Goal: Task Accomplishment & Management: Complete application form

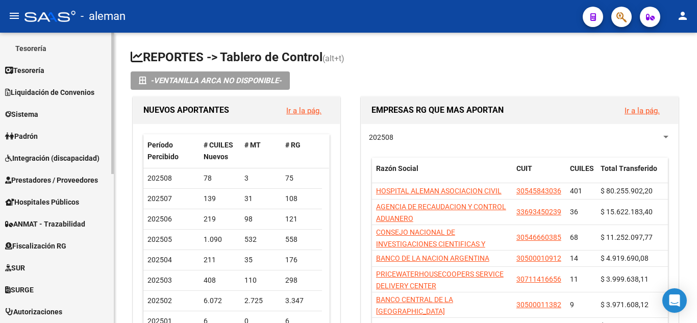
scroll to position [204, 0]
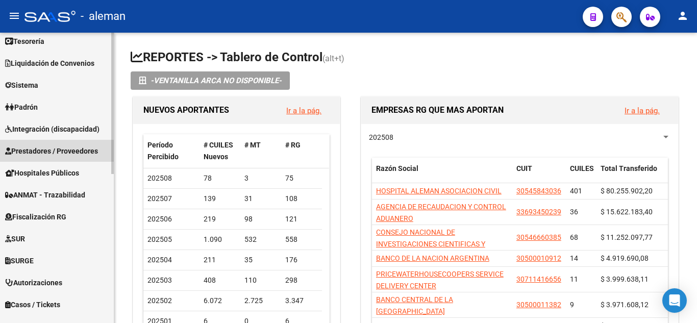
click at [70, 148] on span "Prestadores / Proveedores" at bounding box center [51, 150] width 93 height 11
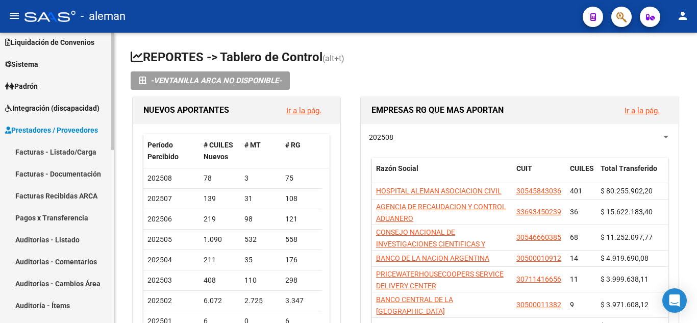
scroll to position [51, 0]
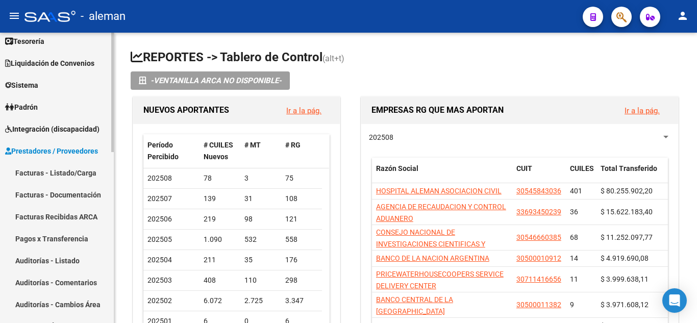
drag, startPoint x: 68, startPoint y: 176, endPoint x: 77, endPoint y: 176, distance: 8.7
click at [68, 177] on link "Facturas - Listado/Carga" at bounding box center [57, 173] width 114 height 22
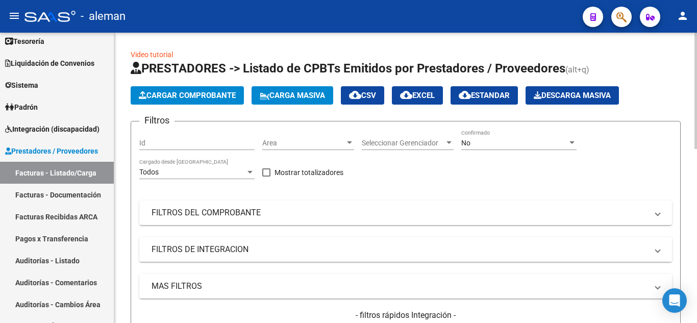
click at [242, 251] on mat-panel-title "FILTROS DE INTEGRACION" at bounding box center [400, 249] width 496 height 11
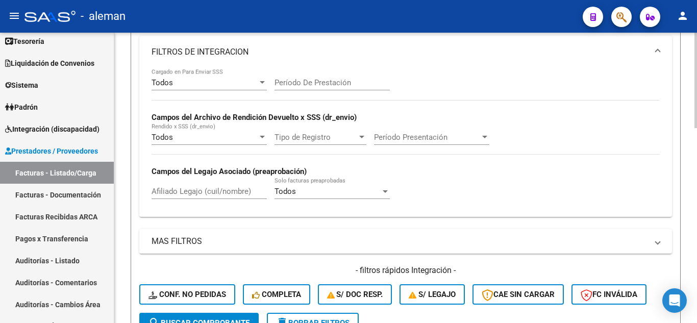
scroll to position [204, 0]
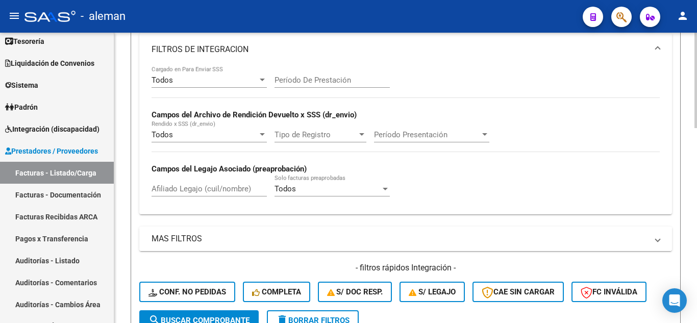
click at [173, 236] on mat-panel-title "MAS FILTROS" at bounding box center [400, 238] width 496 height 11
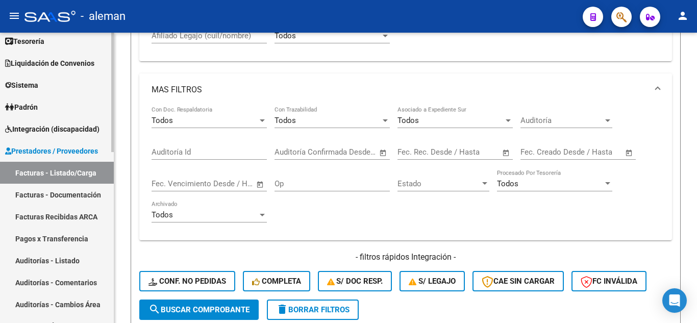
scroll to position [0, 0]
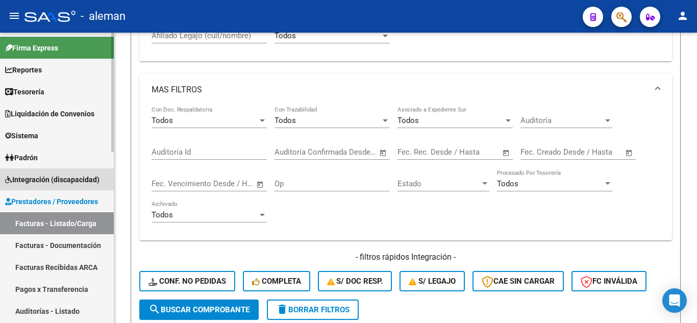
drag, startPoint x: 42, startPoint y: 178, endPoint x: 331, endPoint y: 106, distance: 298.1
click at [42, 178] on span "Integración (discapacidad)" at bounding box center [52, 179] width 94 height 11
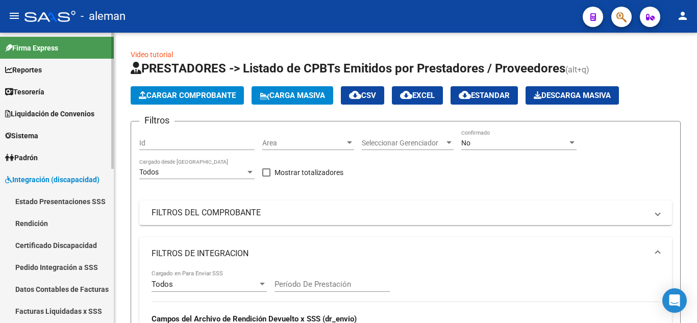
scroll to position [102, 0]
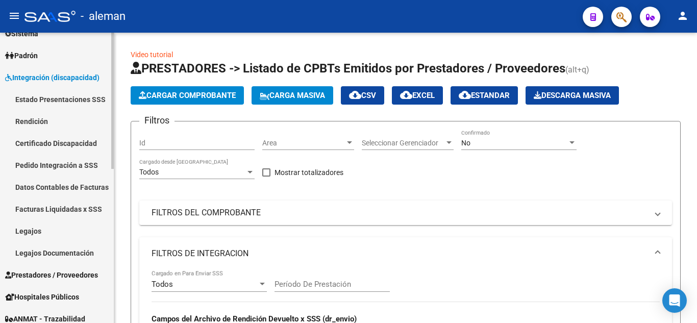
click at [37, 230] on link "Legajos" at bounding box center [57, 231] width 114 height 22
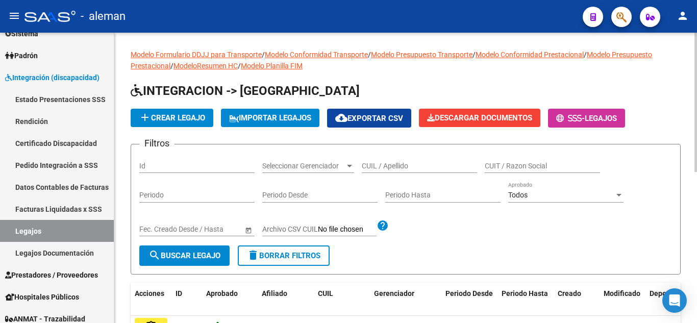
click at [439, 163] on input "CUIL / Apellido" at bounding box center [419, 166] width 115 height 9
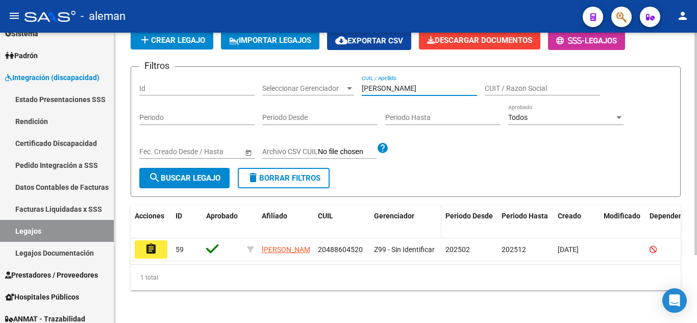
scroll to position [89, 0]
type input "[PERSON_NAME]"
click at [153, 243] on mat-icon "assignment" at bounding box center [151, 249] width 12 height 12
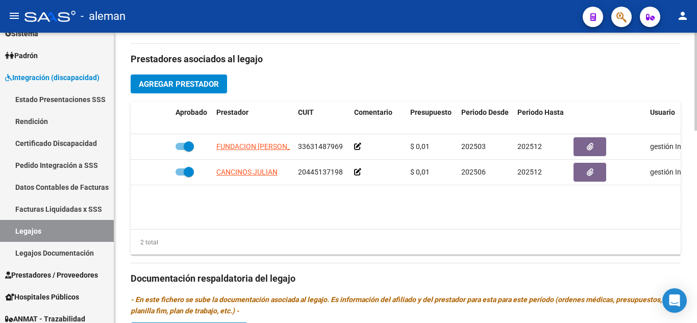
scroll to position [357, 0]
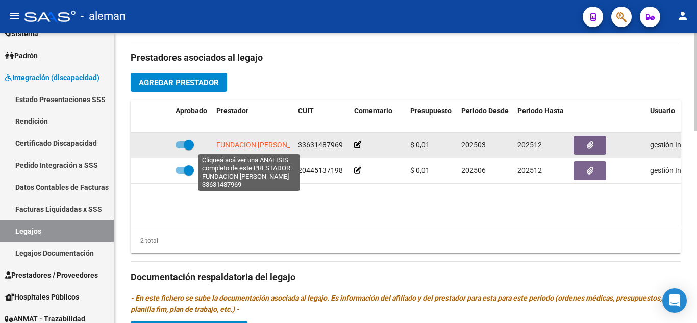
click at [255, 148] on span "FUNDACION [PERSON_NAME]" at bounding box center [264, 145] width 96 height 8
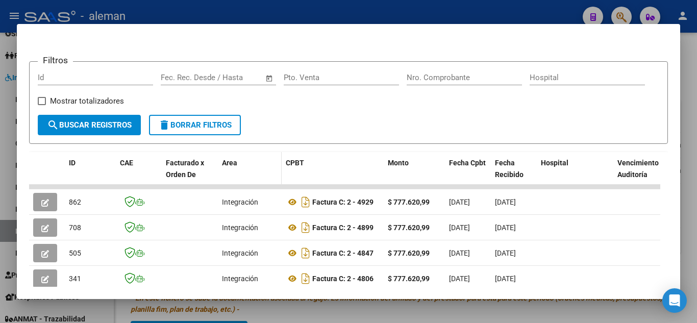
scroll to position [245, 0]
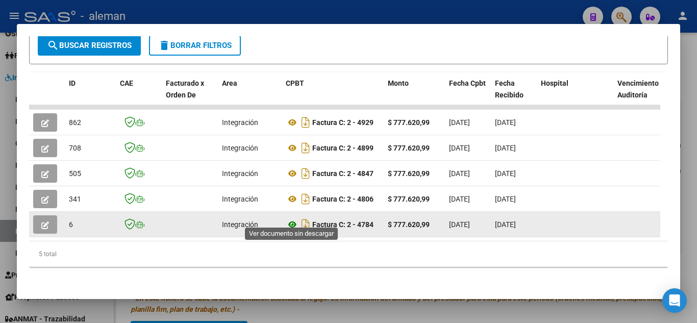
click at [293, 218] on icon at bounding box center [292, 224] width 13 height 12
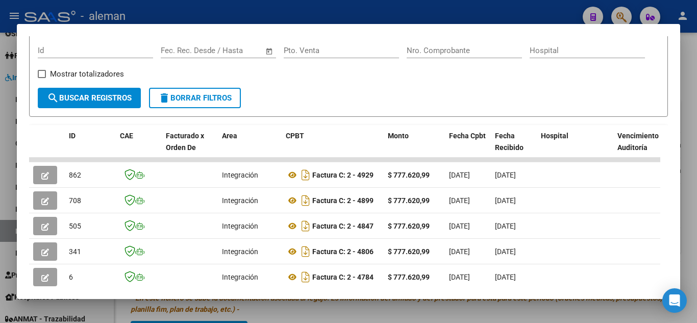
scroll to position [204, 0]
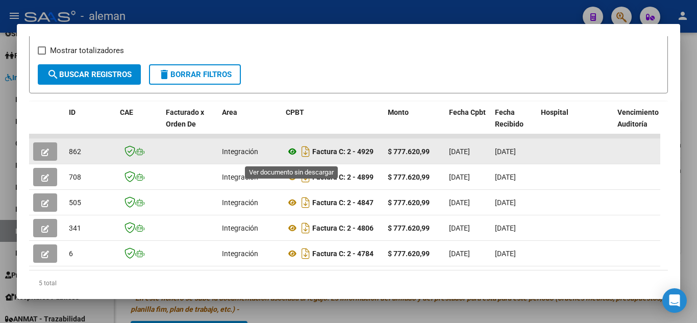
click at [292, 156] on icon at bounding box center [292, 151] width 13 height 12
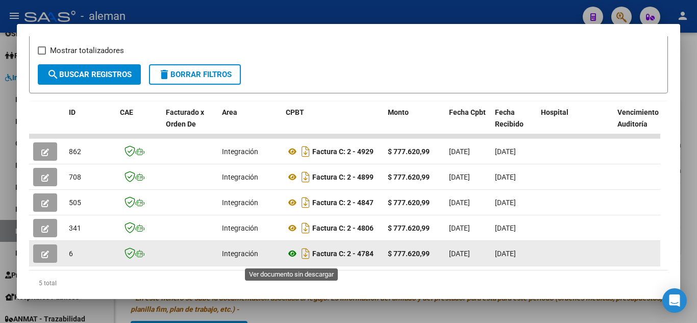
click at [290, 257] on icon at bounding box center [292, 253] width 13 height 12
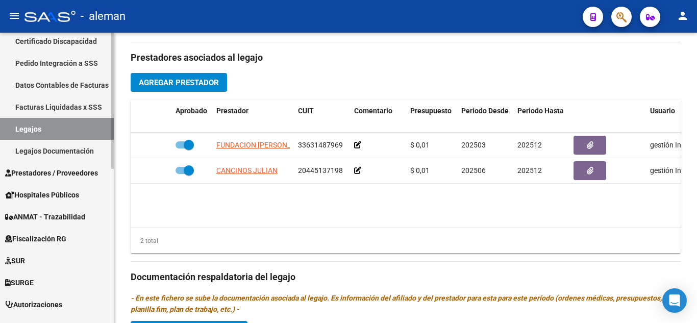
click at [45, 167] on span "Prestadores / Proveedores" at bounding box center [51, 172] width 93 height 11
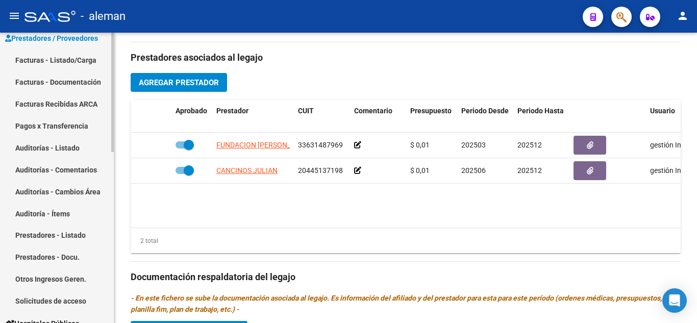
scroll to position [51, 0]
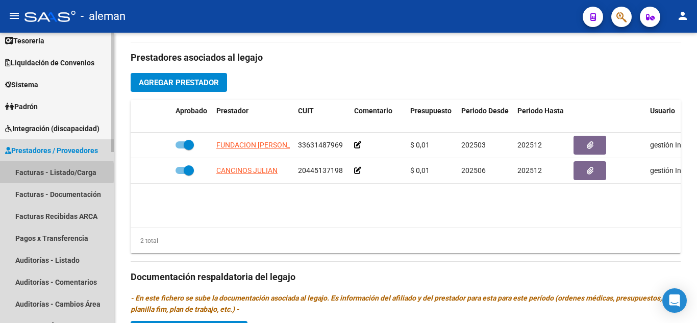
click at [29, 172] on link "Facturas - Listado/Carga" at bounding box center [57, 172] width 114 height 22
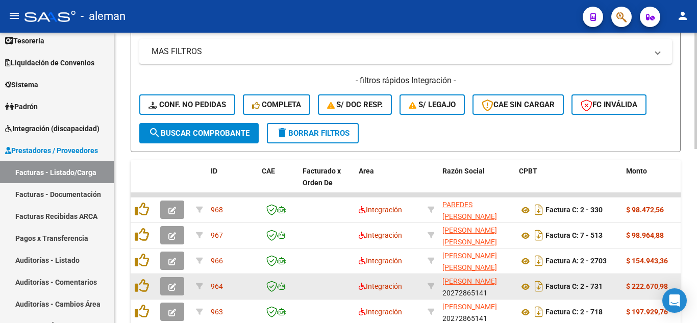
scroll to position [230, 0]
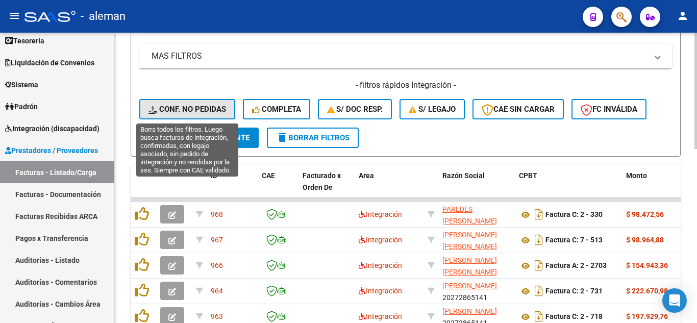
click at [207, 106] on span "Conf. no pedidas" at bounding box center [187, 109] width 78 height 9
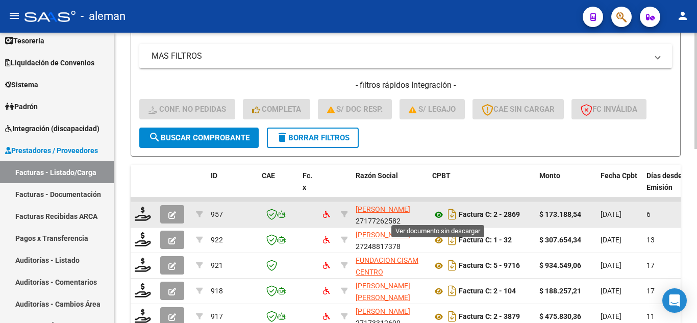
click at [440, 215] on icon at bounding box center [438, 215] width 13 height 12
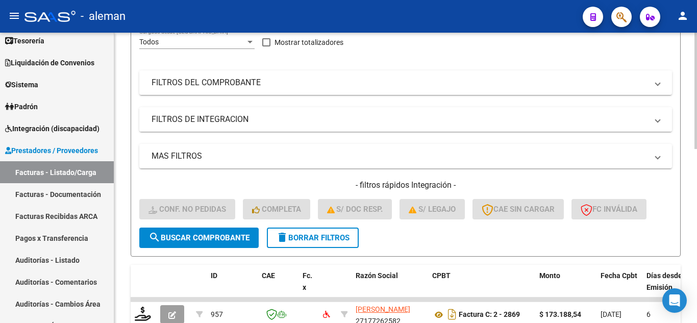
scroll to position [128, 0]
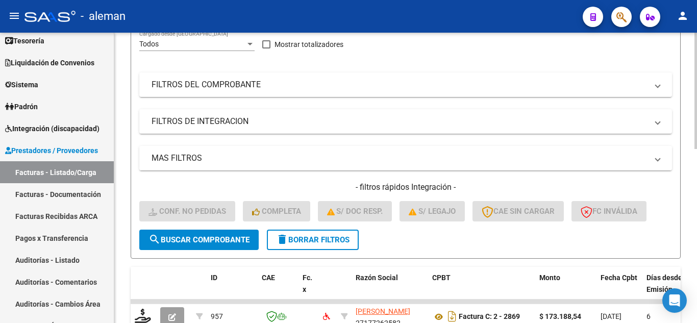
click at [197, 157] on mat-panel-title "MAS FILTROS" at bounding box center [400, 158] width 496 height 11
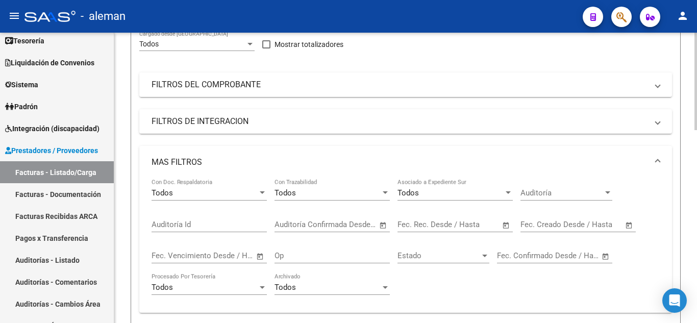
click at [184, 159] on mat-panel-title "MAS FILTROS" at bounding box center [400, 162] width 496 height 11
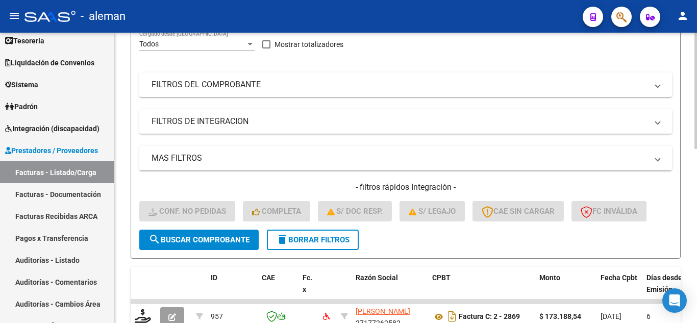
click at [190, 125] on mat-panel-title "FILTROS DE INTEGRACION" at bounding box center [400, 121] width 496 height 11
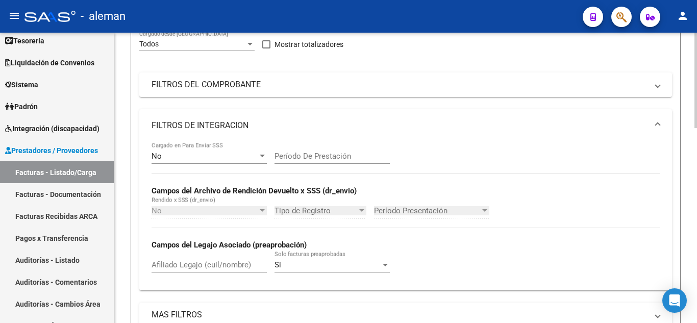
click at [170, 263] on input "Afiliado Legajo (cuil/nombre)" at bounding box center [209, 264] width 115 height 9
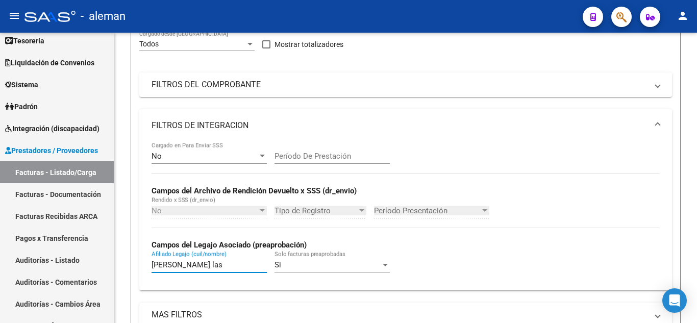
type input "[PERSON_NAME] las"
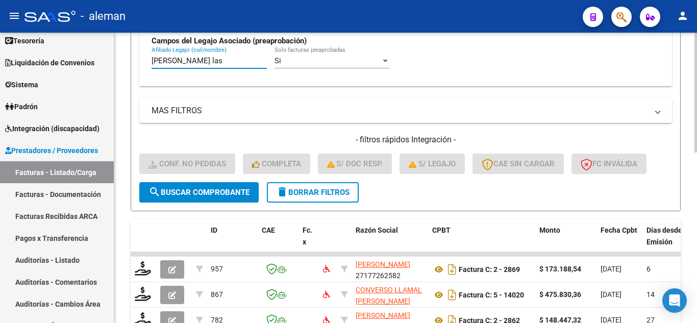
scroll to position [412, 0]
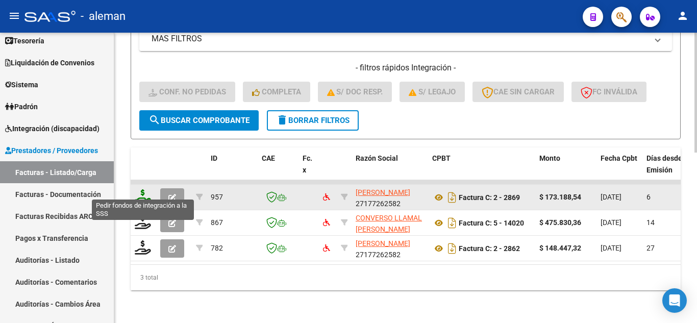
click at [141, 189] on icon at bounding box center [143, 196] width 16 height 14
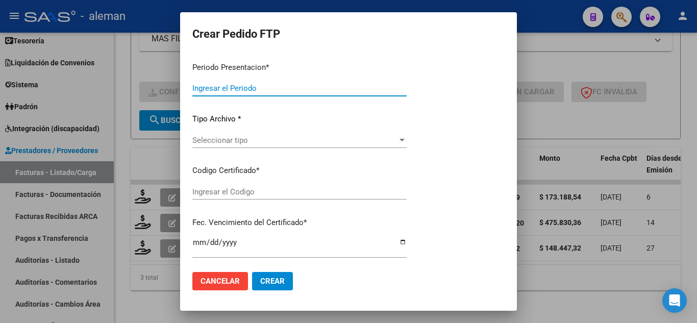
type input "202507"
type input "$ 173.188,54"
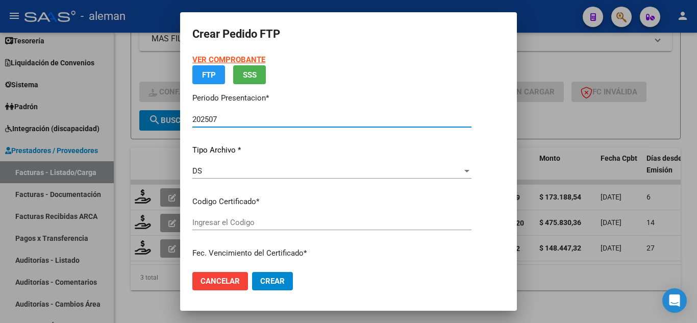
type input "ARG02000509862522023021520330216CBA536"
type input "[DATE]"
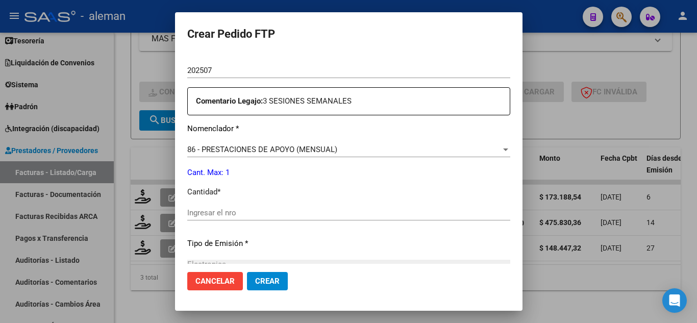
scroll to position [357, 0]
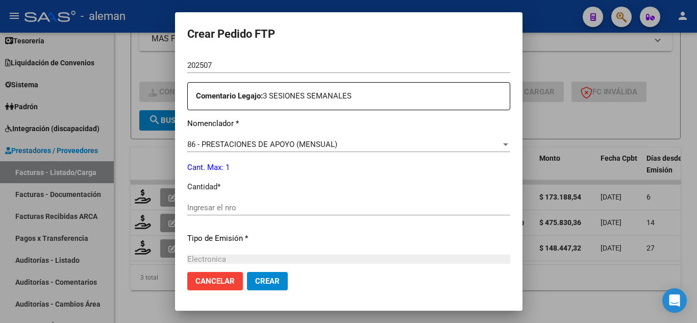
click at [263, 206] on input "Ingresar el nro" at bounding box center [348, 207] width 323 height 9
type input "1"
click at [252, 282] on button "Crear" at bounding box center [267, 281] width 41 height 18
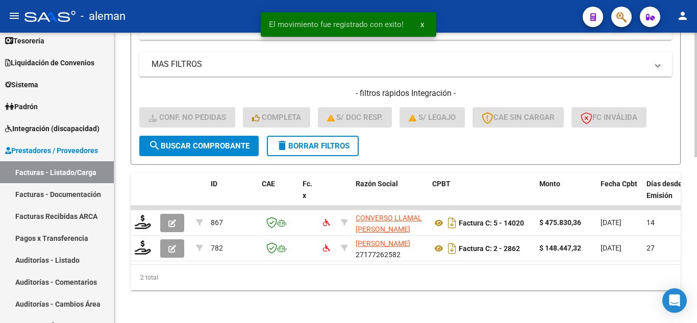
scroll to position [387, 0]
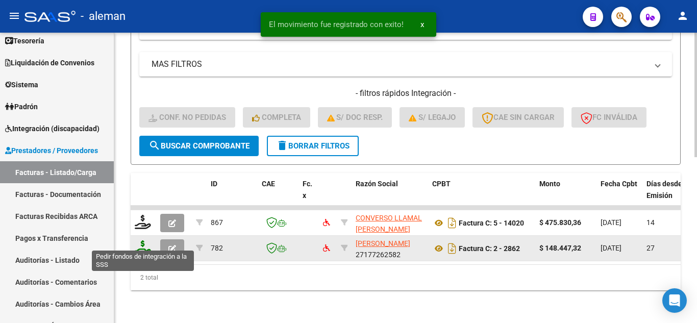
click at [139, 240] on icon at bounding box center [143, 247] width 16 height 14
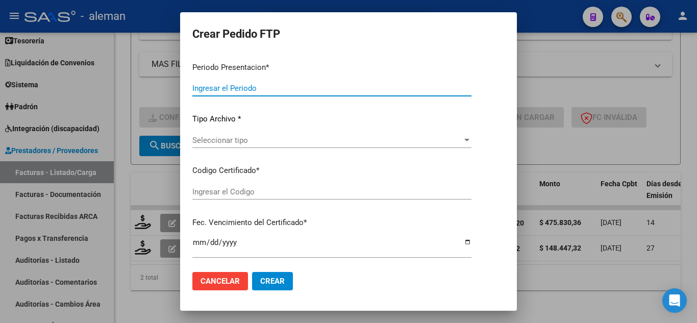
type input "202507"
type input "202506"
type input "$ 148.447,32"
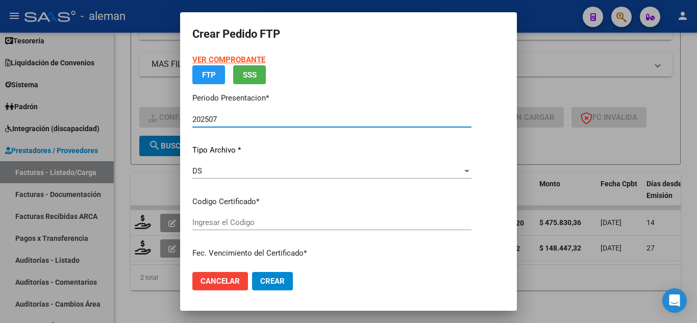
type input "ARG02000509862522023021520330216CBA536"
type input "[DATE]"
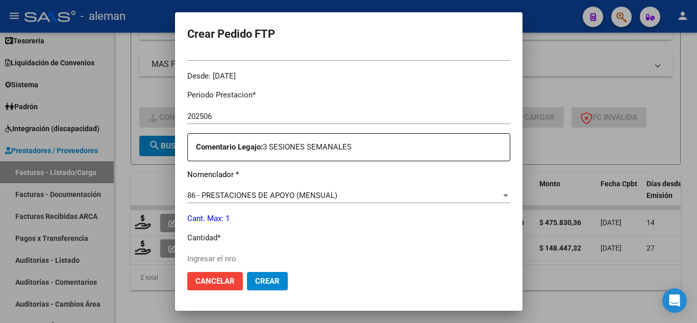
scroll to position [357, 0]
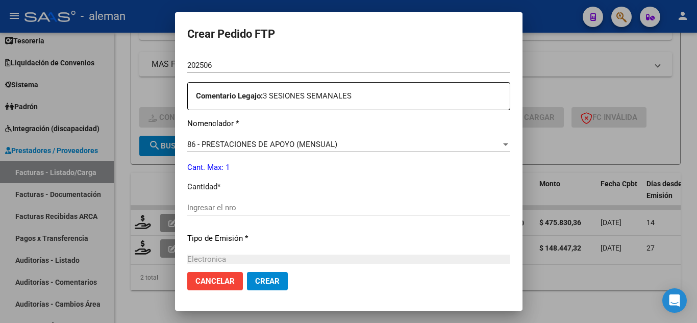
click at [227, 210] on input "Ingresar el nro" at bounding box center [348, 207] width 323 height 9
type input "1"
click at [255, 283] on span "Crear" at bounding box center [267, 281] width 24 height 9
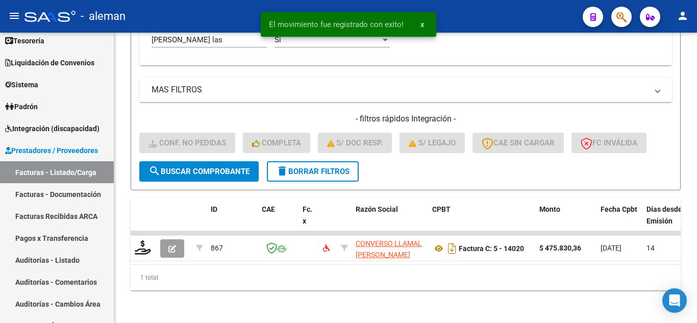
scroll to position [361, 0]
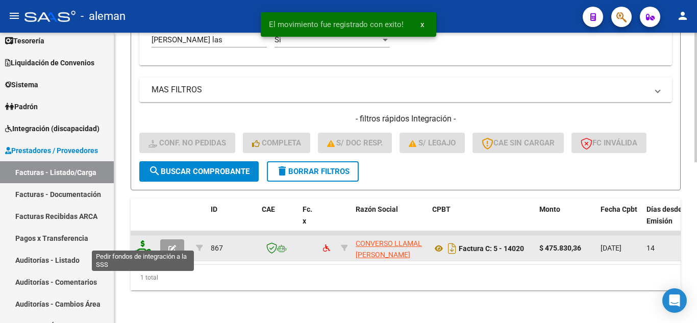
click at [147, 240] on icon at bounding box center [143, 247] width 16 height 14
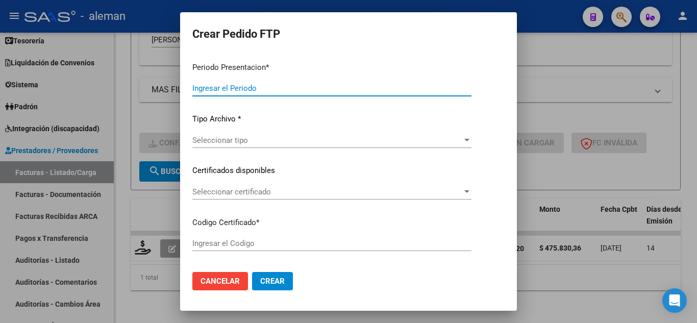
type input "202507"
type input "$ 475.830,36"
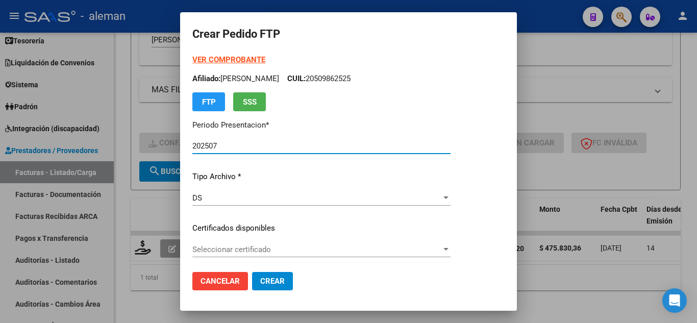
type input "ARG02000509862522023021520330216CBA536"
type input "[DATE]"
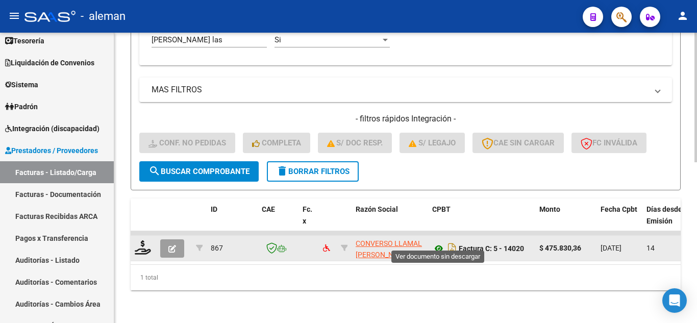
click at [440, 242] on icon at bounding box center [438, 248] width 13 height 12
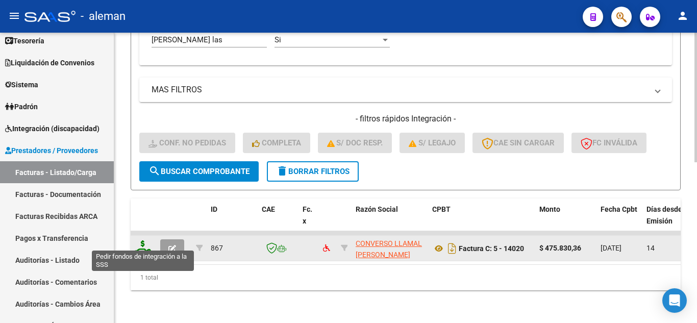
click at [147, 240] on icon at bounding box center [143, 247] width 16 height 14
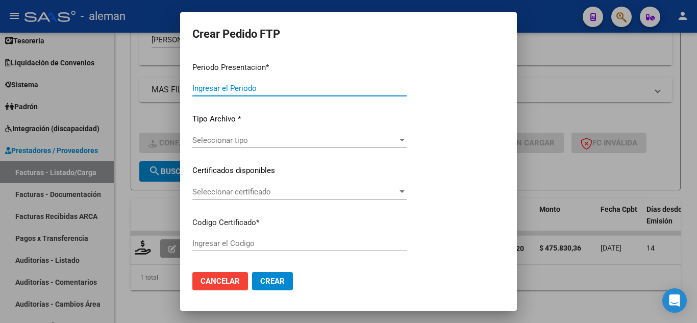
type input "202507"
type input "$ 475.830,36"
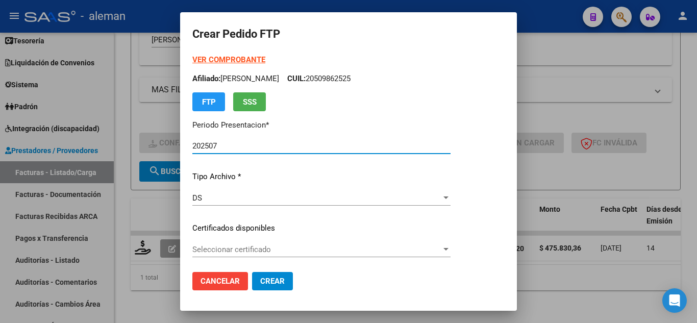
type input "ARG02000509862522023021520330216CBA536"
type input "[DATE]"
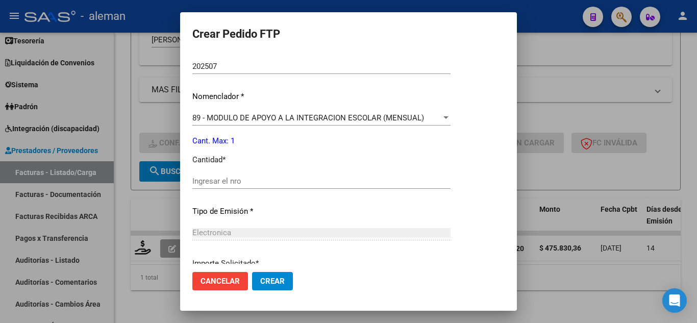
scroll to position [357, 0]
drag, startPoint x: 288, startPoint y: 180, endPoint x: 375, endPoint y: 0, distance: 199.9
click at [288, 180] on input "1" at bounding box center [321, 180] width 258 height 9
type input "1"
click at [269, 283] on span "Crear" at bounding box center [272, 281] width 24 height 9
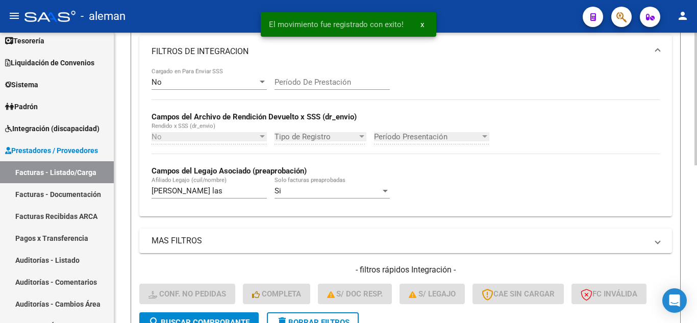
scroll to position [192, 0]
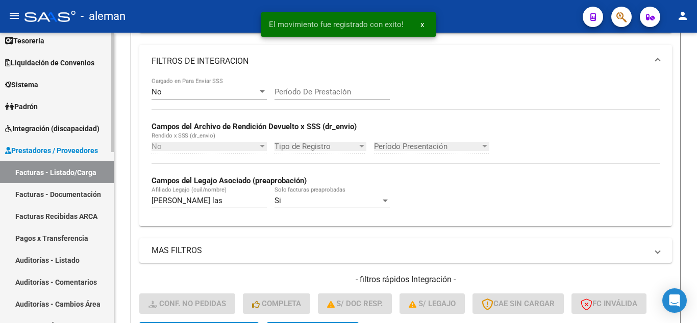
drag, startPoint x: 202, startPoint y: 199, endPoint x: 0, endPoint y: 194, distance: 202.1
click at [0, 194] on mat-sidenav-container "Firma Express Reportes Tablero de Control Ingresos Percibidos Análisis de todos…" at bounding box center [348, 178] width 697 height 290
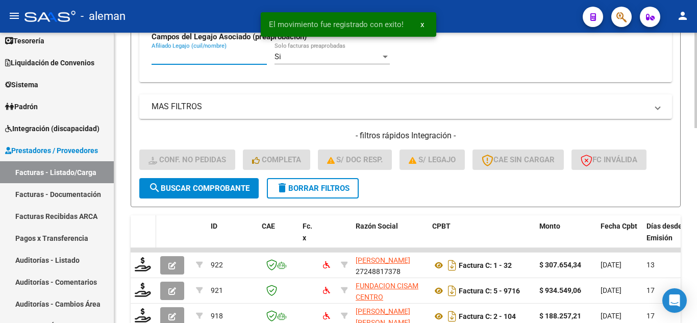
scroll to position [345, 0]
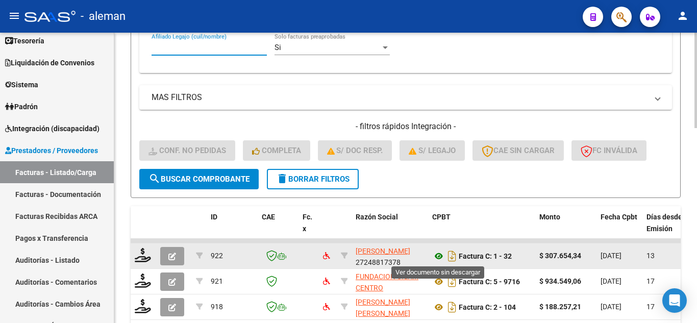
click at [440, 256] on icon at bounding box center [438, 256] width 13 height 12
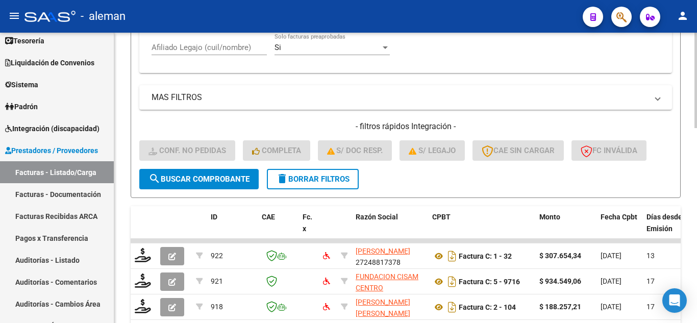
click at [180, 48] on input "Afiliado Legajo (cuil/nombre)" at bounding box center [209, 47] width 115 height 9
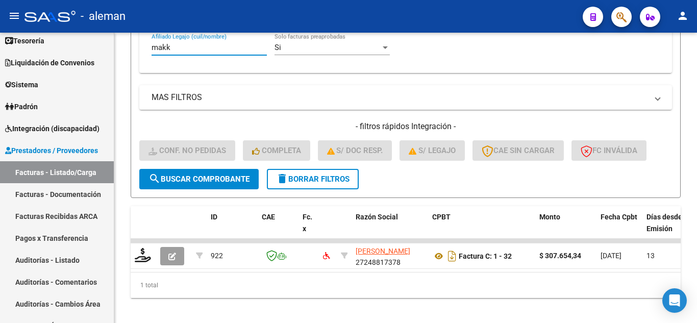
type input "makk"
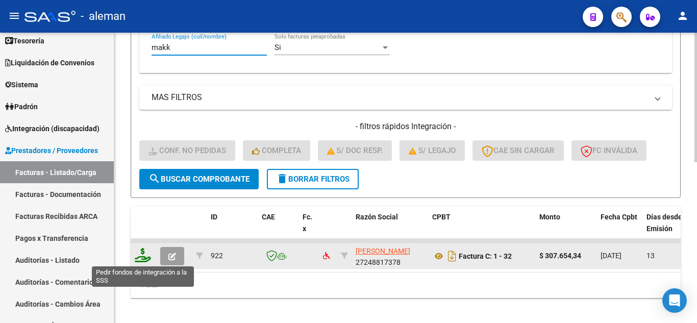
click at [145, 259] on icon at bounding box center [143, 255] width 16 height 14
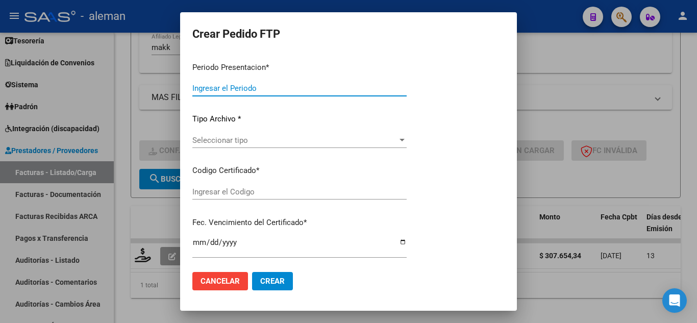
type input "202507"
type input "$ 307.654,34"
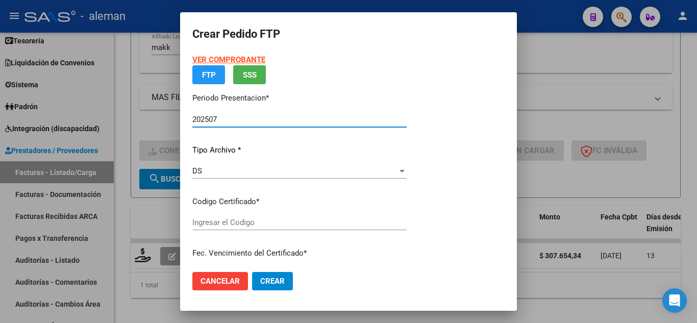
type input "ARG02000546322662024030720290307CBA536"
type input "[DATE]"
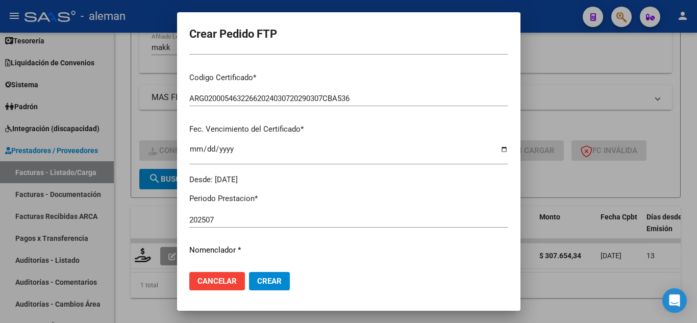
scroll to position [255, 0]
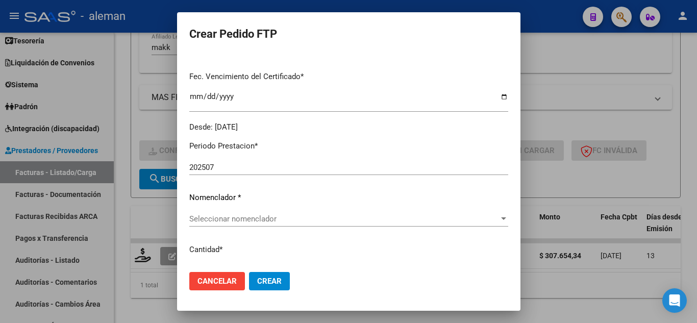
click at [246, 217] on span "Seleccionar nomenclador" at bounding box center [344, 218] width 310 height 9
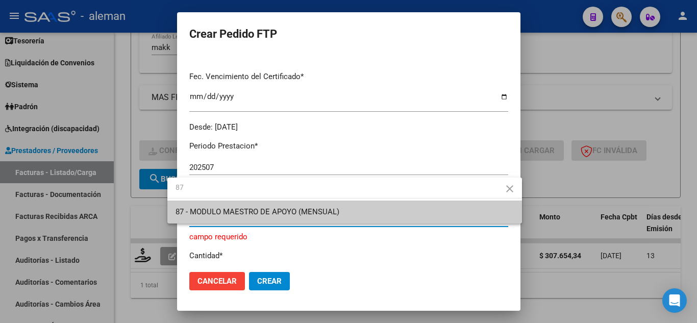
type input "87"
click at [246, 217] on span "87 - MODULO MAESTRO DE APOYO (MENSUAL)" at bounding box center [345, 212] width 338 height 23
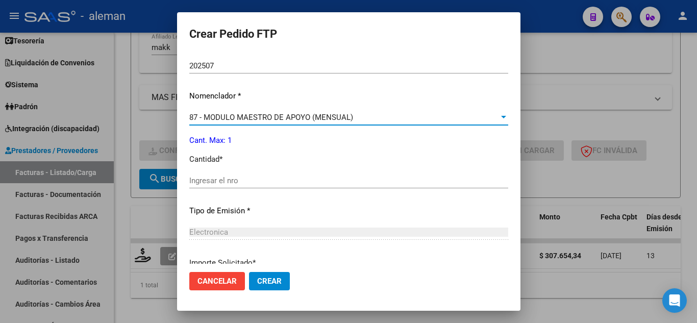
scroll to position [357, 0]
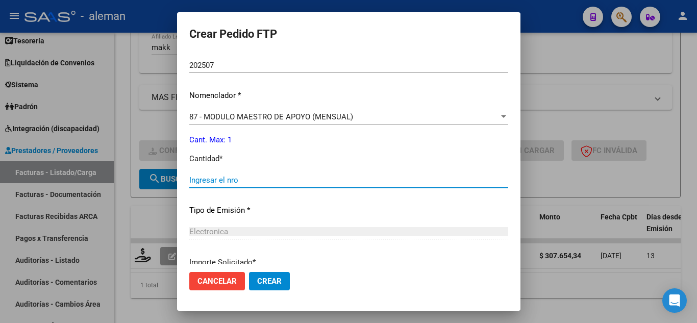
click at [222, 182] on input "Ingresar el nro" at bounding box center [348, 180] width 319 height 9
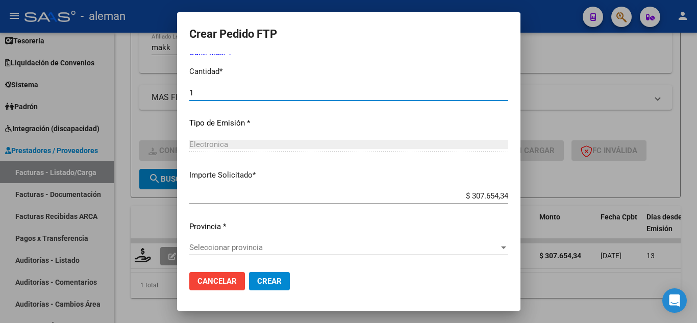
scroll to position [445, 0]
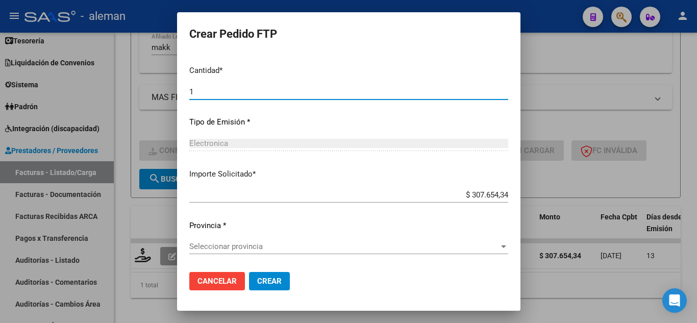
type input "1"
click at [228, 242] on span "Seleccionar provincia" at bounding box center [344, 246] width 310 height 9
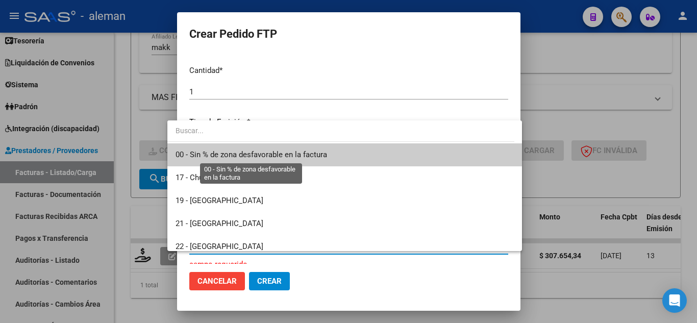
click at [214, 154] on span "00 - Sin % de zona desfavorable en la factura" at bounding box center [252, 154] width 152 height 9
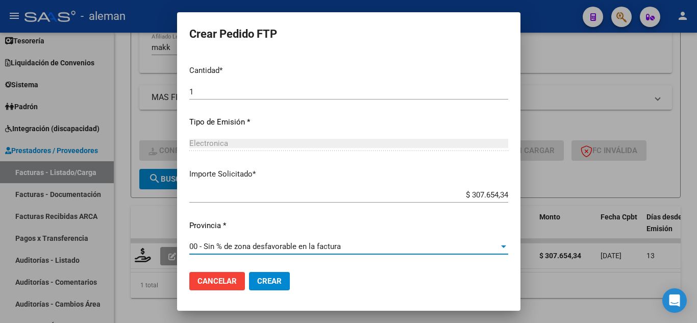
click at [257, 278] on span "Crear" at bounding box center [269, 281] width 24 height 9
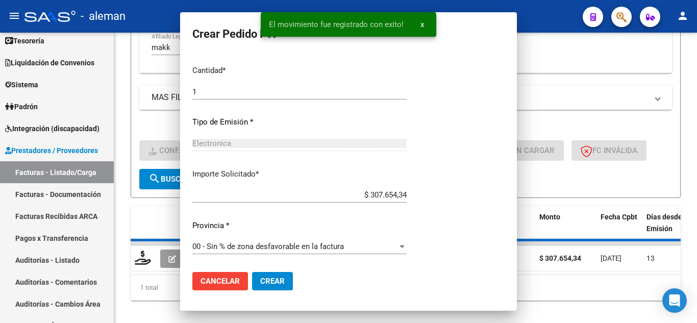
scroll to position [388, 0]
